Goal: Task Accomplishment & Management: Use online tool/utility

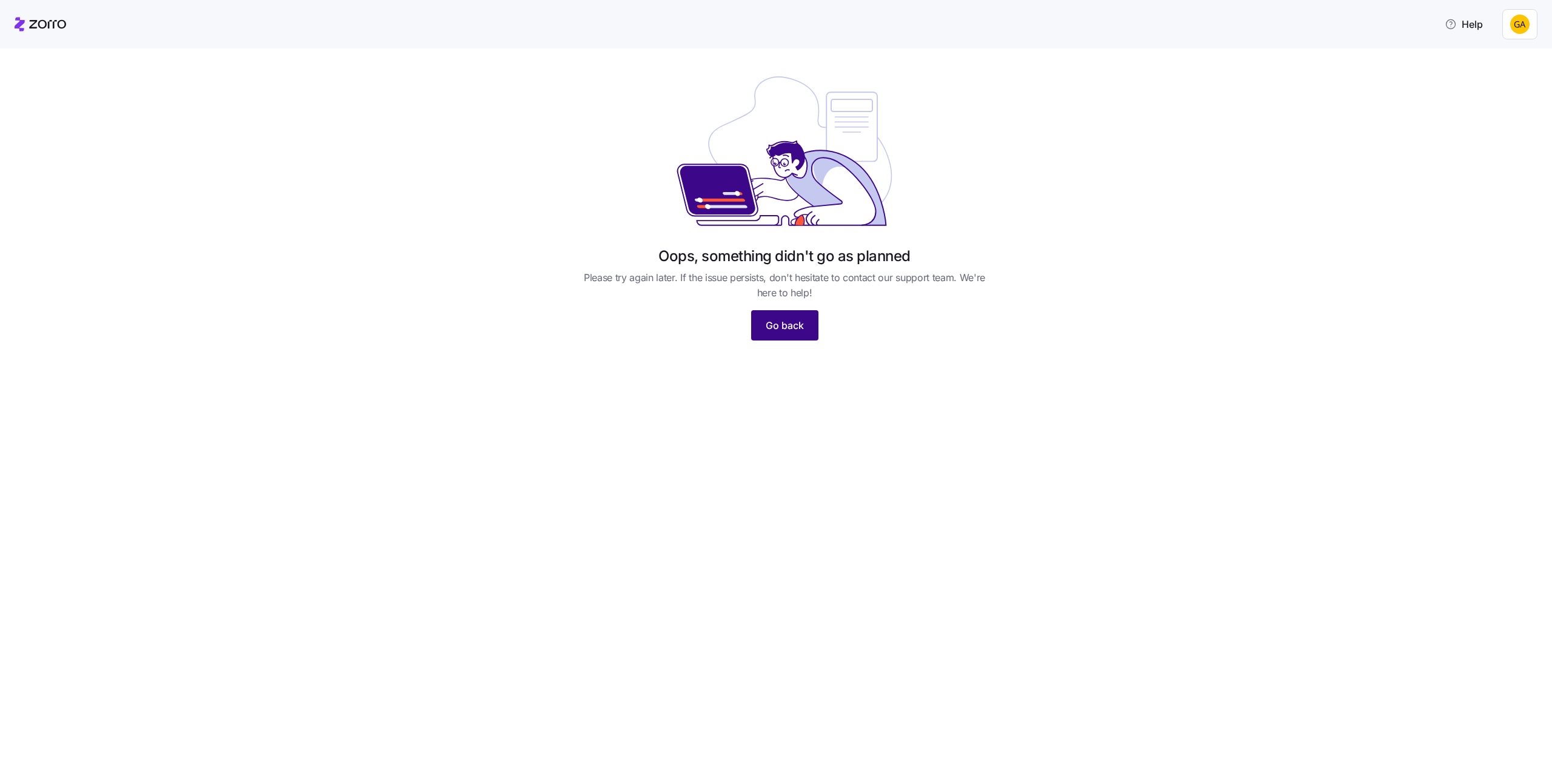
click at [779, 331] on span "Go back" at bounding box center [784, 325] width 38 height 15
click at [1514, 34] on html "Help Oops, something didn't go as planned Please try again later. If the issue …" at bounding box center [776, 388] width 1552 height 777
click at [1502, 73] on div "Log out" at bounding box center [1488, 76] width 47 height 13
